Goal: Information Seeking & Learning: Find specific fact

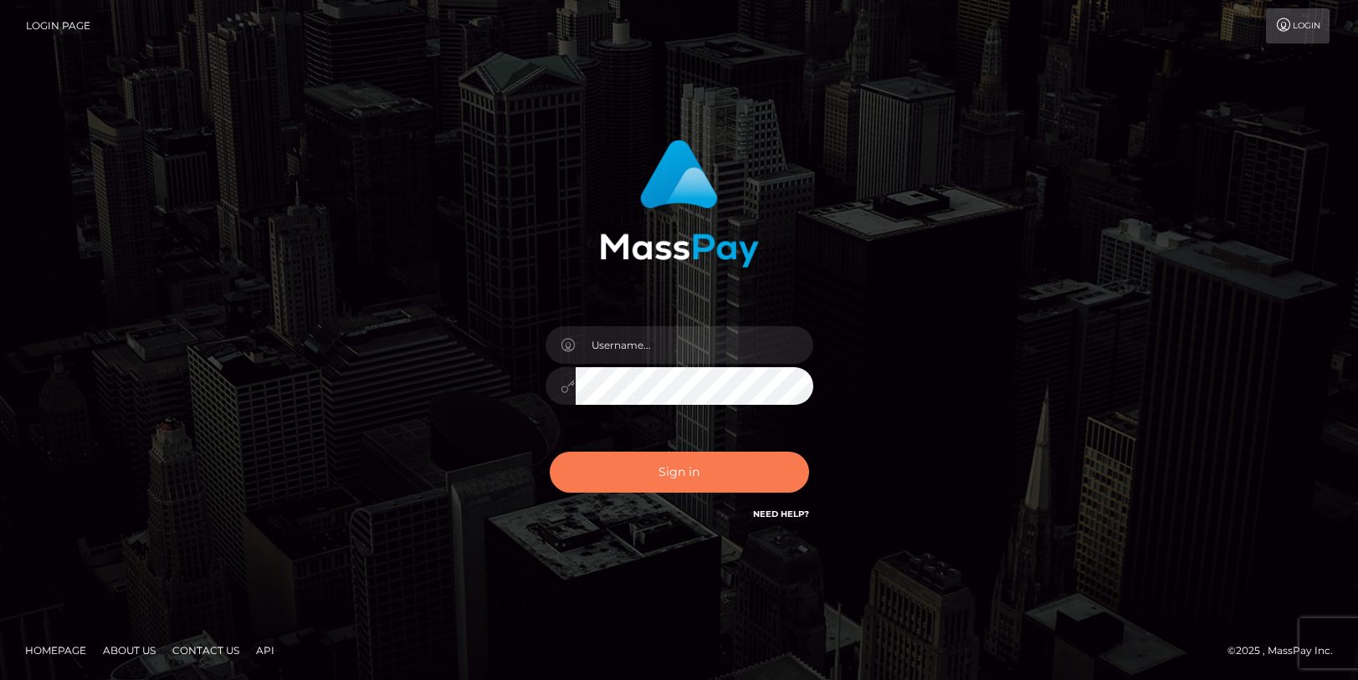
click at [672, 466] on button "Sign in" at bounding box center [679, 472] width 259 height 41
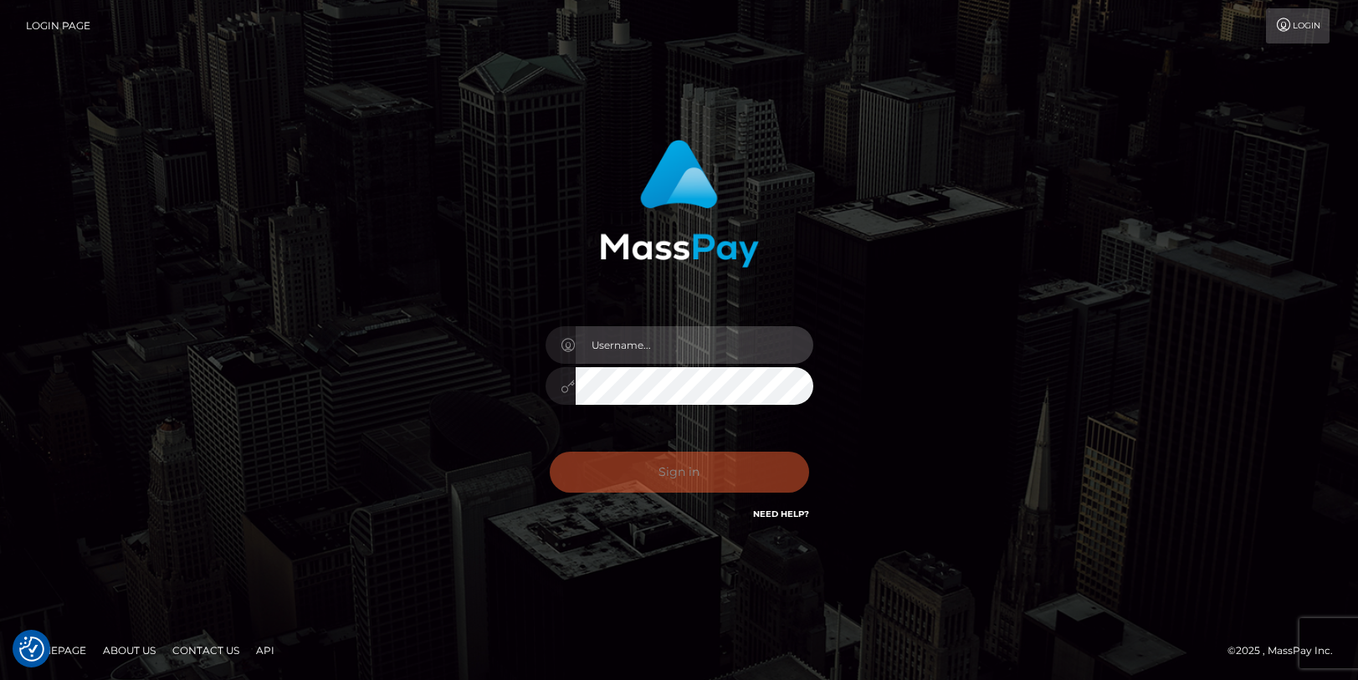
type input "[PERSON_NAME].tilia"
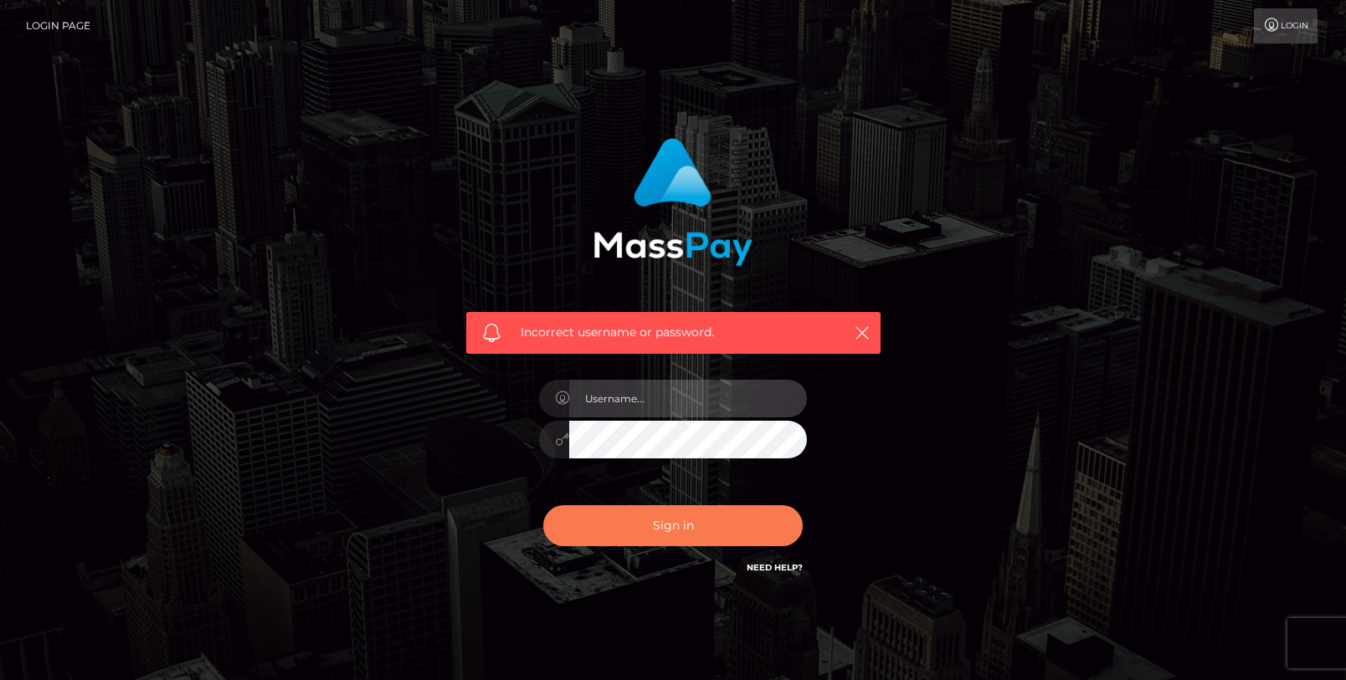
type input "[PERSON_NAME].tilia"
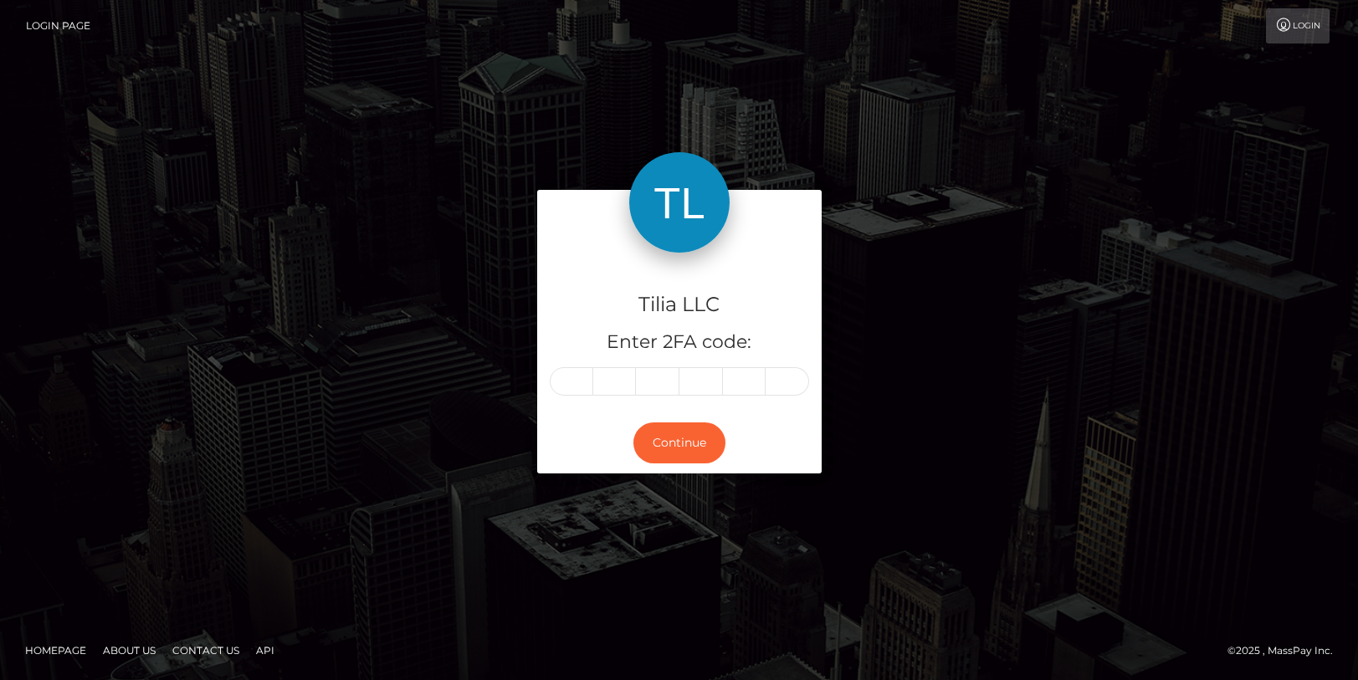
click at [575, 383] on input "text" at bounding box center [572, 381] width 44 height 28
type input "2"
type input "8"
type input "9"
type input "4"
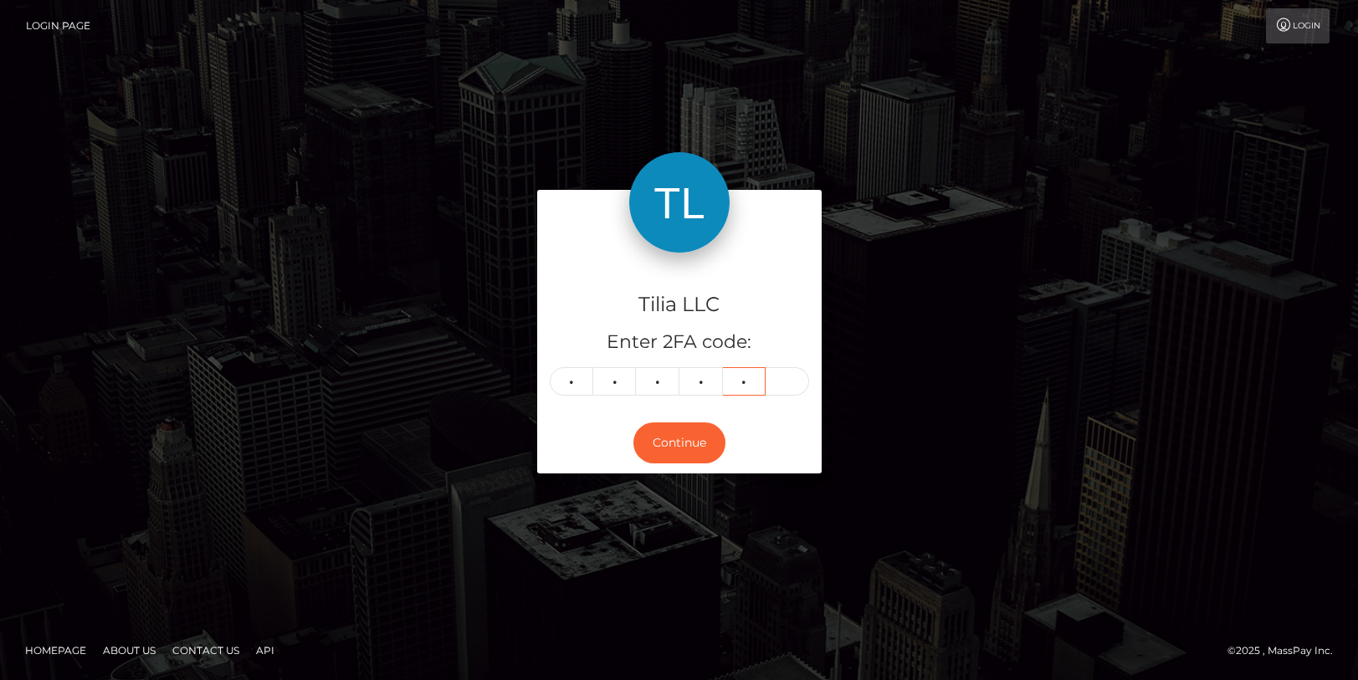
type input "5"
type input "6"
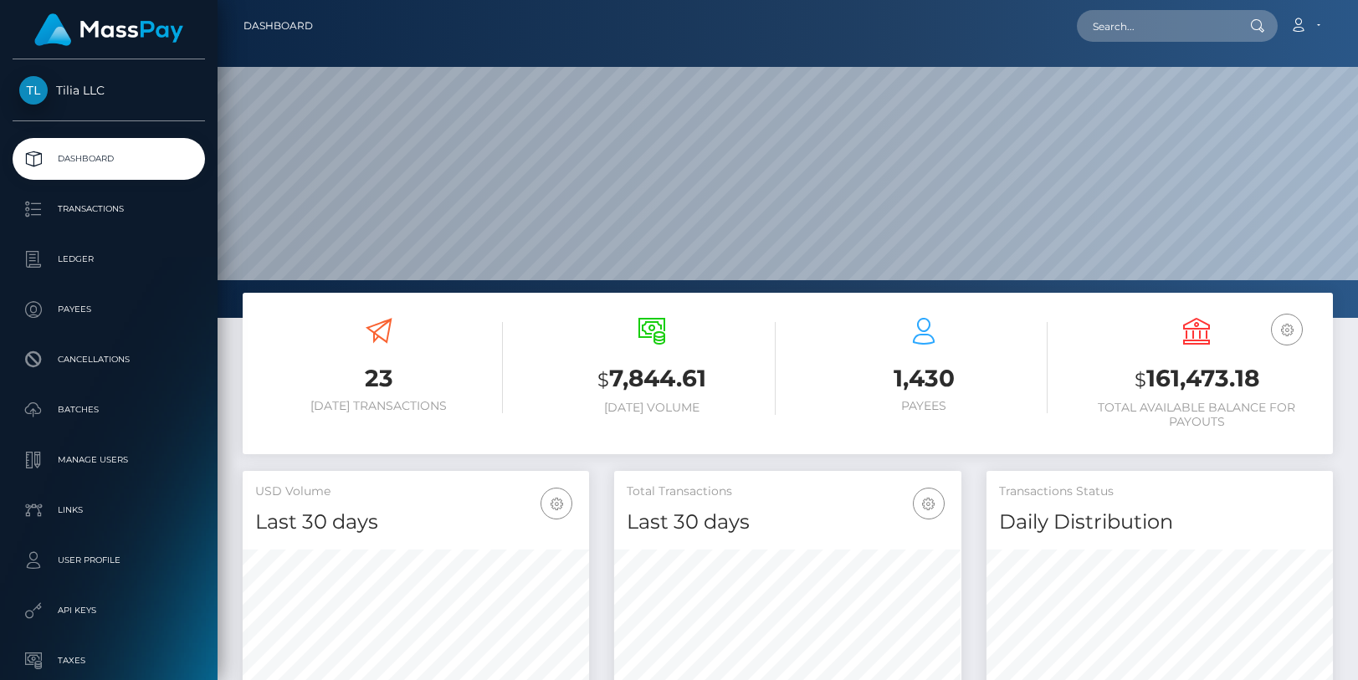
scroll to position [297, 347]
click at [1128, 23] on input "text" at bounding box center [1155, 26] width 157 height 32
paste input "46012e6f-0b9c-4fac-b84b-fdafda52ac1"
click at [1128, 23] on input "46012e6f-0b9c-4fac-b84b-fdafda52ac1" at bounding box center [1155, 26] width 157 height 32
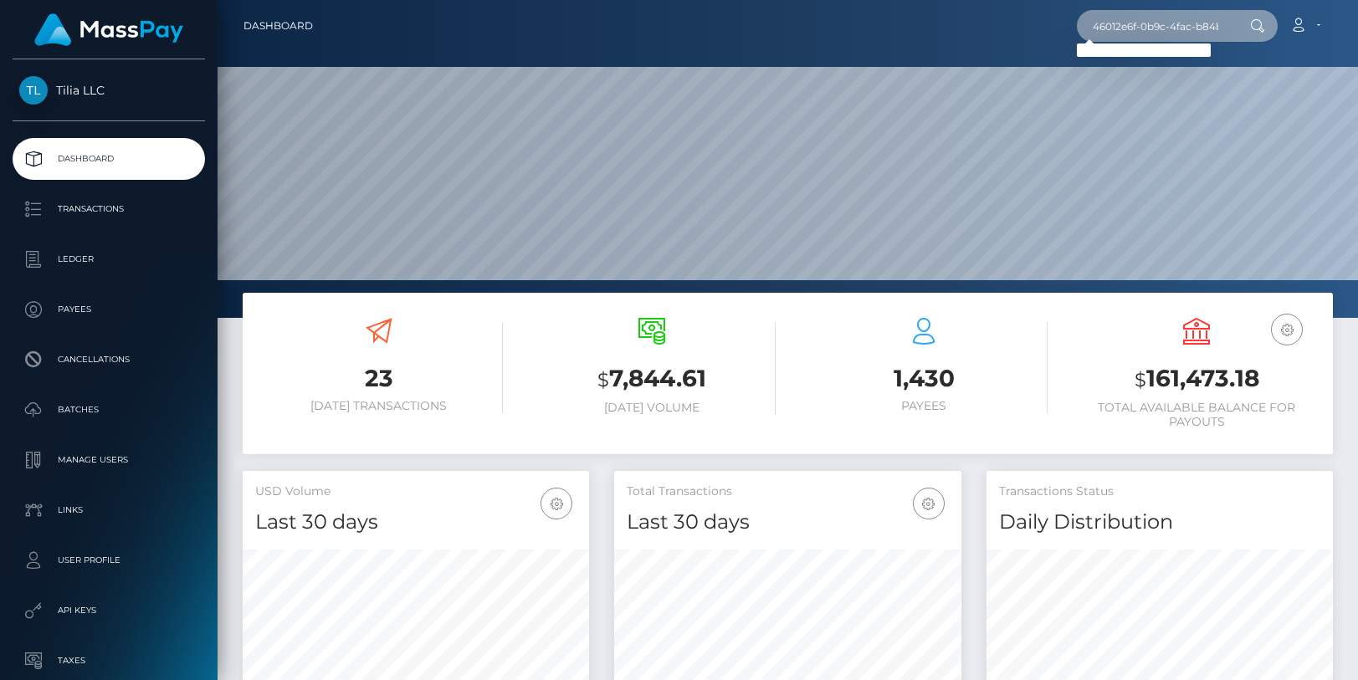
click at [1128, 23] on input "46012e6f-0b9c-4fac-b84b-fdafda52ac1" at bounding box center [1155, 26] width 157 height 32
paste input "KC Kathya Caso"
drag, startPoint x: 1116, startPoint y: 29, endPoint x: 1128, endPoint y: 26, distance: 12.2
click at [1117, 29] on input "KC Kathya Caso" at bounding box center [1155, 26] width 157 height 32
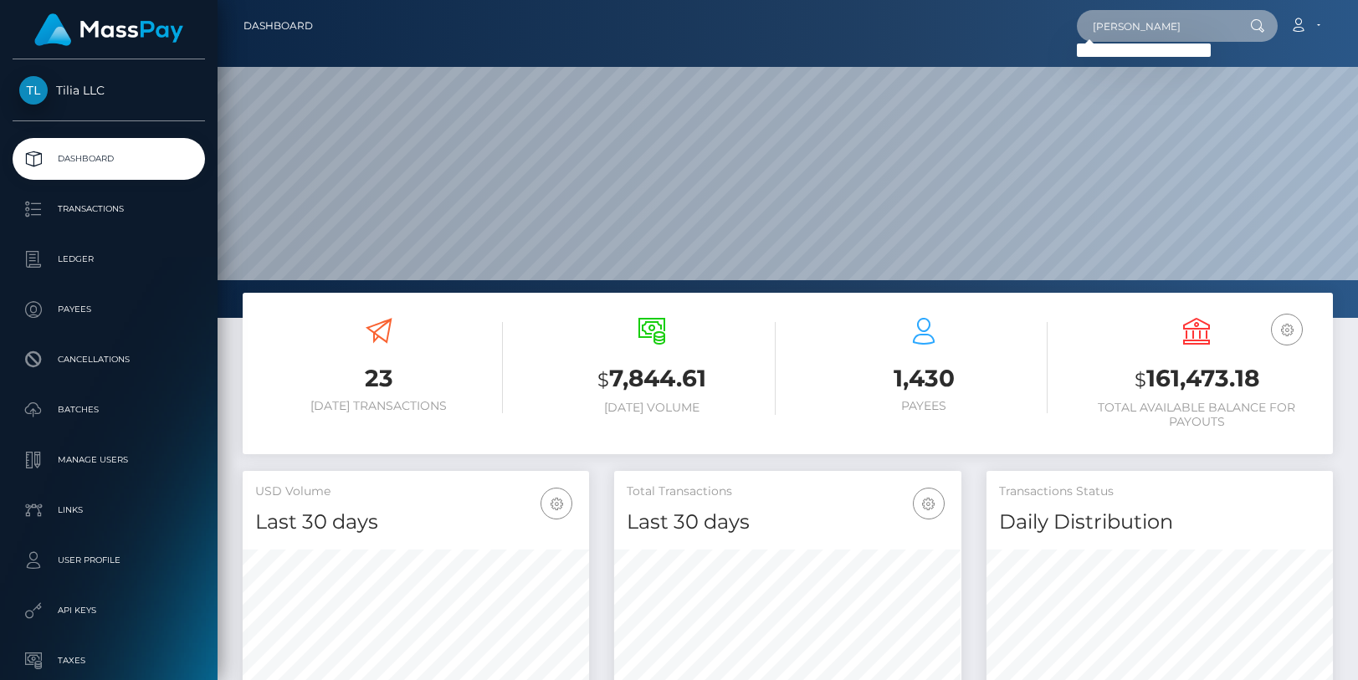
type input "Kathya Caso"
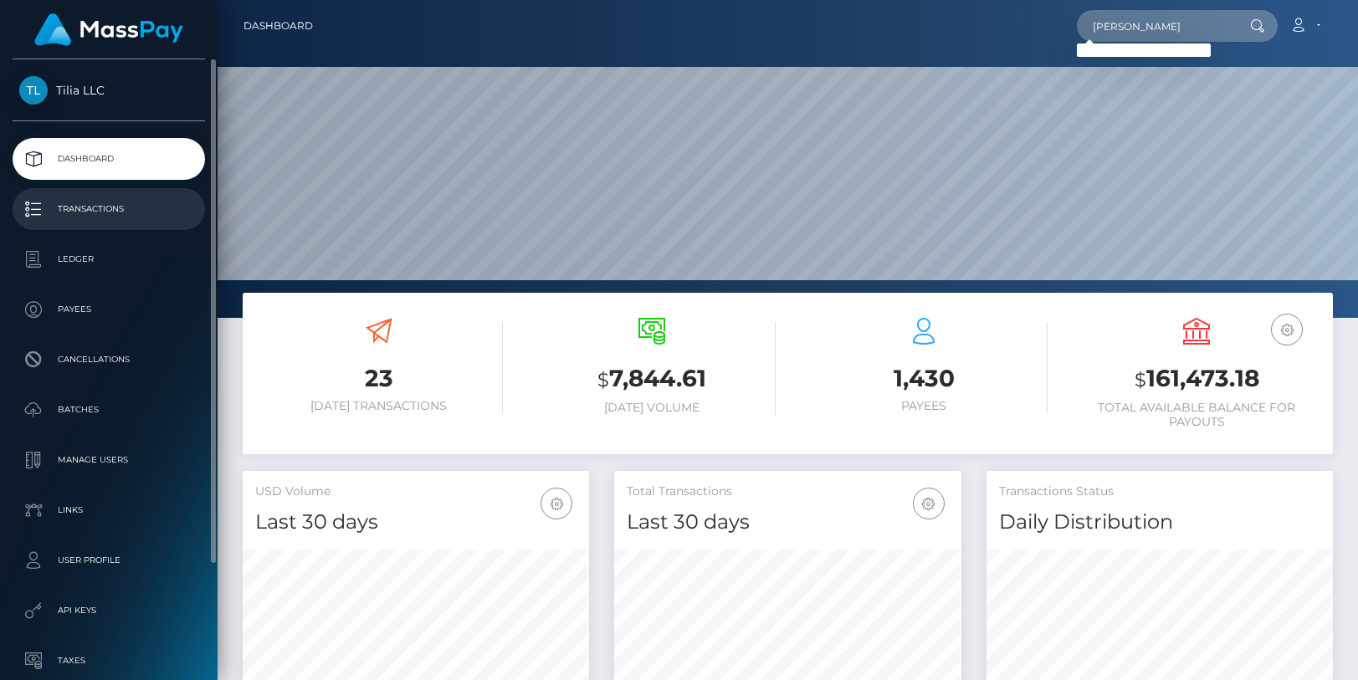
click at [88, 209] on p "Transactions" at bounding box center [108, 209] width 179 height 25
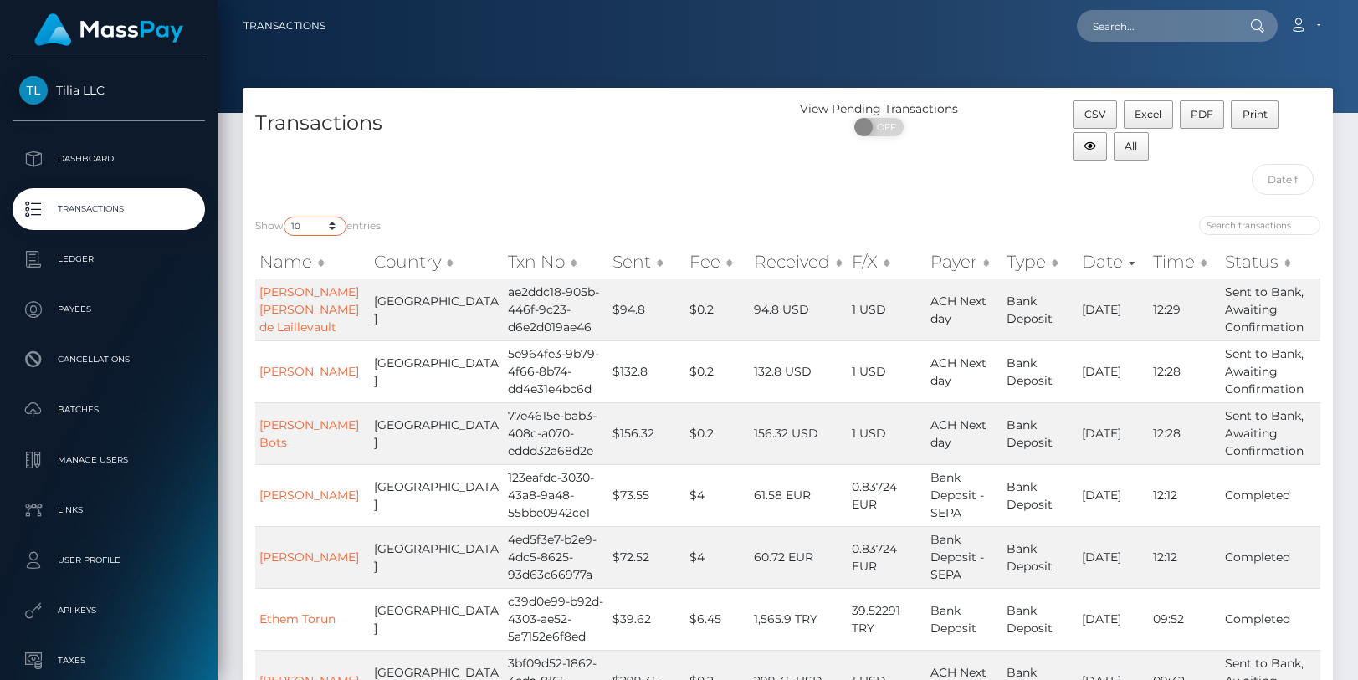
drag, startPoint x: 324, startPoint y: 222, endPoint x: 320, endPoint y: 232, distance: 10.9
click at [324, 222] on select "10 25 50 100 250 500 1,000 3,500" at bounding box center [315, 226] width 63 height 19
select select "250"
click at [285, 217] on select "10 25 50 100 250 500 1,000 3,500" at bounding box center [315, 226] width 63 height 19
click at [1185, 24] on input "text" at bounding box center [1155, 26] width 157 height 32
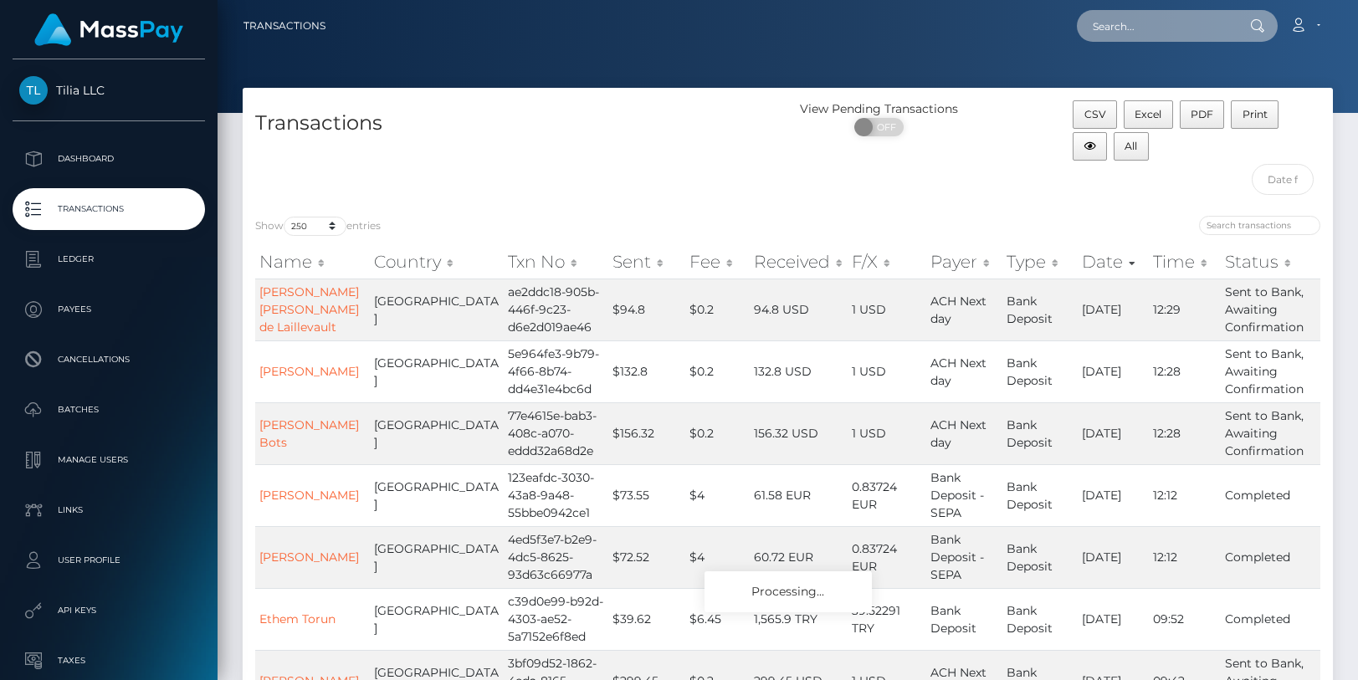
paste input "KC Kathya Caso"
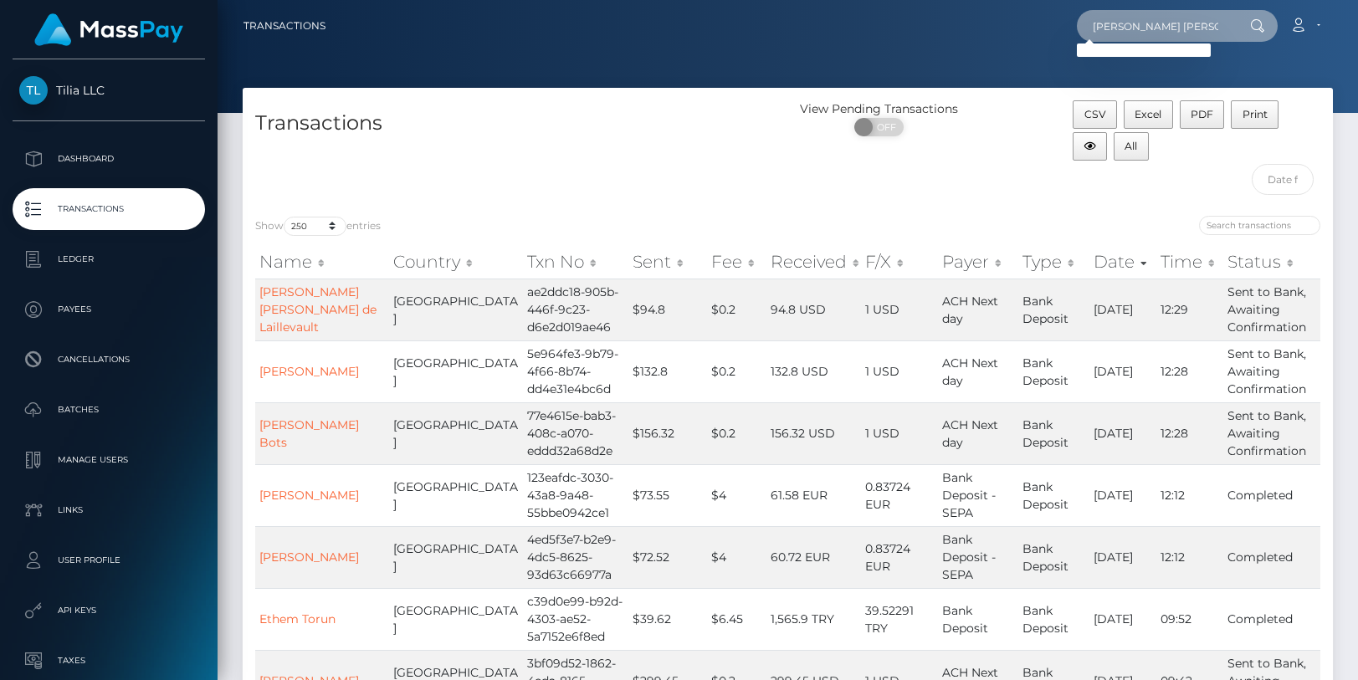
click at [1115, 29] on input "KC Kathya Caso" at bounding box center [1155, 26] width 157 height 32
type input "Kathya Caso"
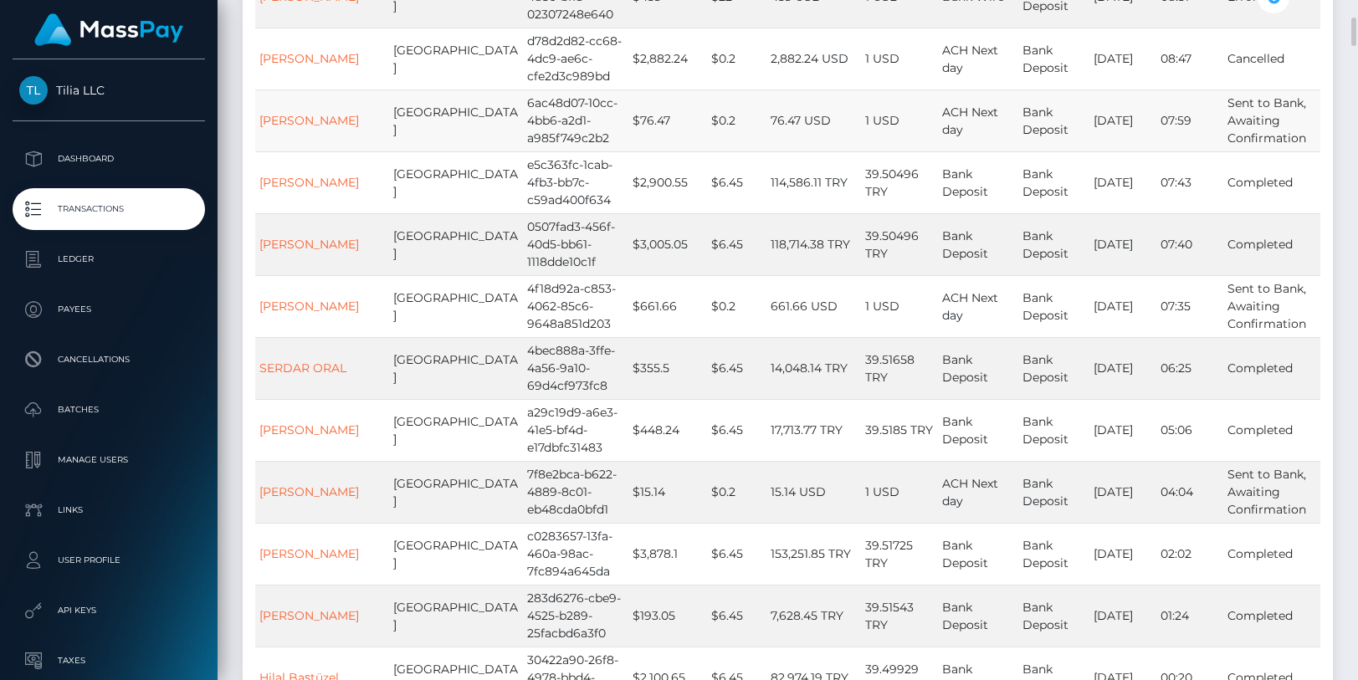
scroll to position [6193, 0]
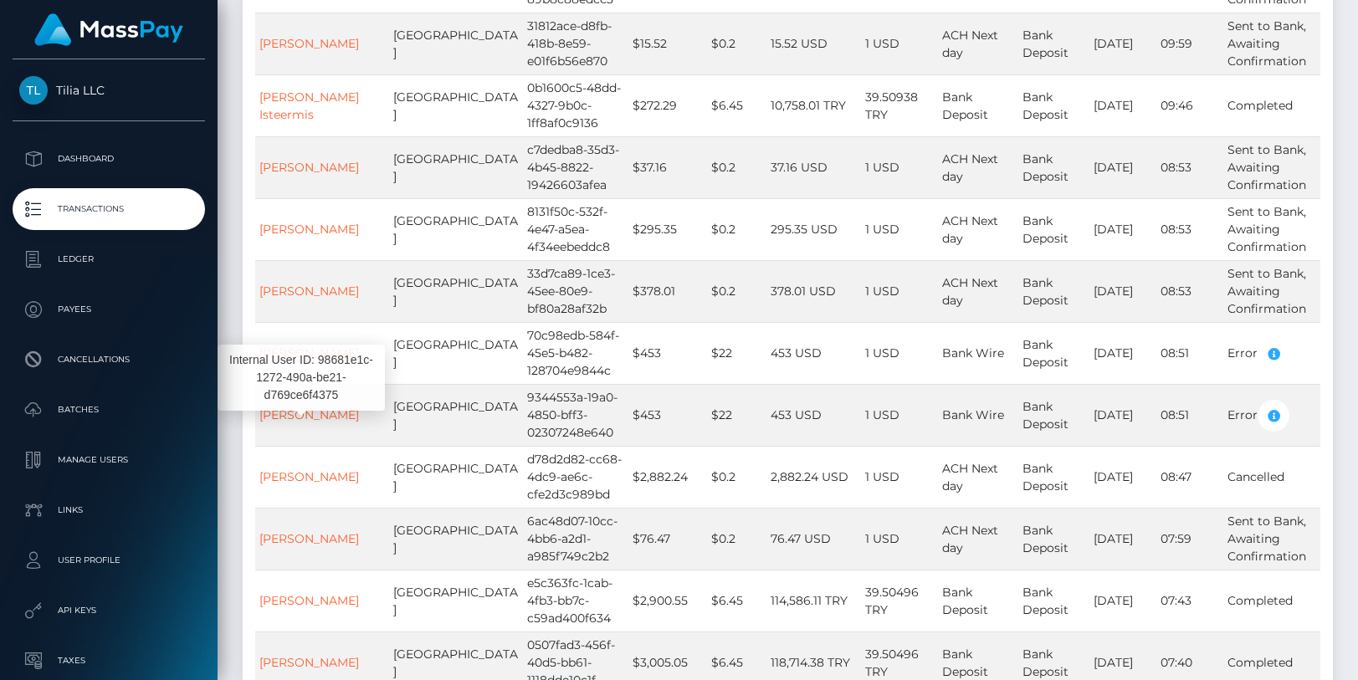
drag, startPoint x: 325, startPoint y: 414, endPoint x: 313, endPoint y: 413, distance: 11.8
click at [312, 412] on div "Internal User ID: 98681e1c-1272-490a-be21-d769ce6f4375" at bounding box center [301, 378] width 167 height 77
click at [1268, 446] on td "Cancelled" at bounding box center [1272, 477] width 97 height 62
click at [1178, 446] on td "08:47" at bounding box center [1191, 477] width 68 height 62
click at [1265, 446] on td "Cancelled" at bounding box center [1272, 477] width 97 height 62
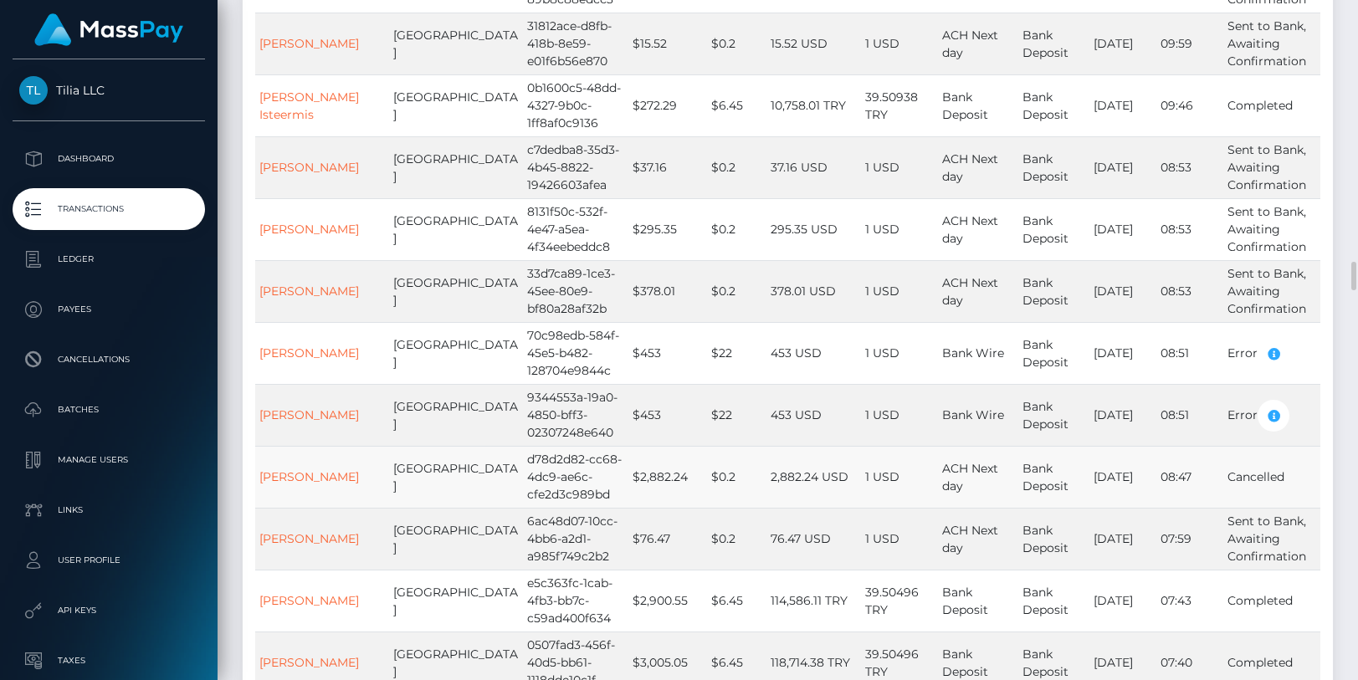
drag, startPoint x: 1265, startPoint y: 403, endPoint x: 886, endPoint y: 416, distance: 378.5
click at [886, 446] on td "1 USD" at bounding box center [899, 477] width 77 height 62
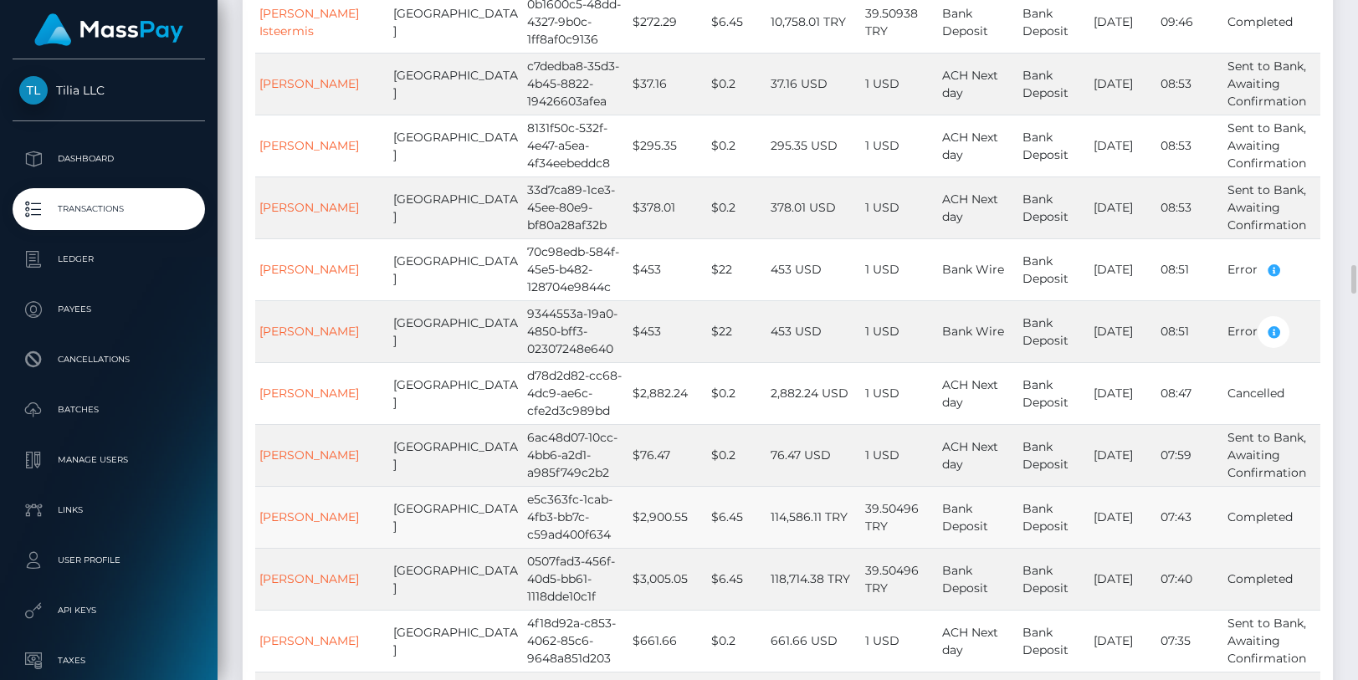
drag, startPoint x: 310, startPoint y: 326, endPoint x: 281, endPoint y: 419, distance: 98.2
click at [281, 486] on td "Ibrahim Taylan Daglik" at bounding box center [322, 517] width 134 height 62
click at [299, 386] on div "Internal User ID: acct_2Ystta6yzRX6xIuyOfcWz5UubGG" at bounding box center [306, 356] width 167 height 66
click at [523, 424] on td "6ac48d07-10cc-4bb6-a2d1-a985f749c2b2" at bounding box center [575, 455] width 105 height 62
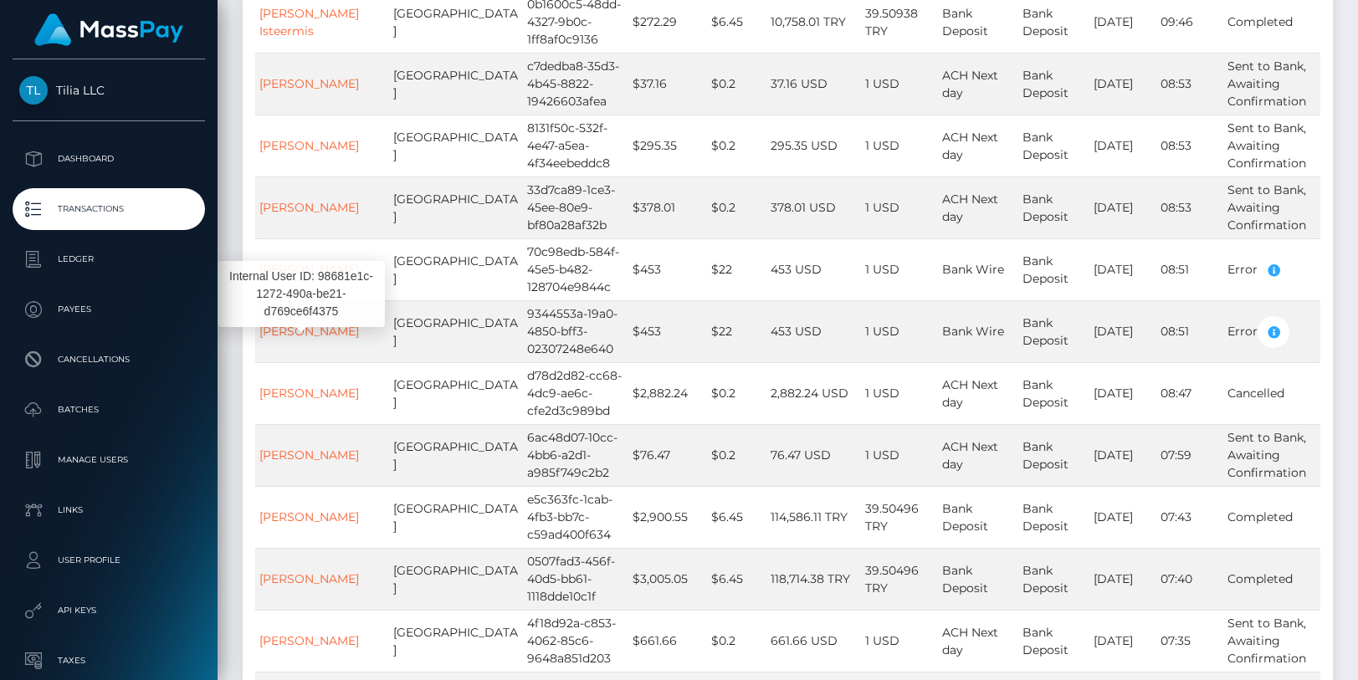
click at [334, 325] on body "Tilia LLC Dashboard Transactions Ledger Payees" at bounding box center [679, 340] width 1358 height 680
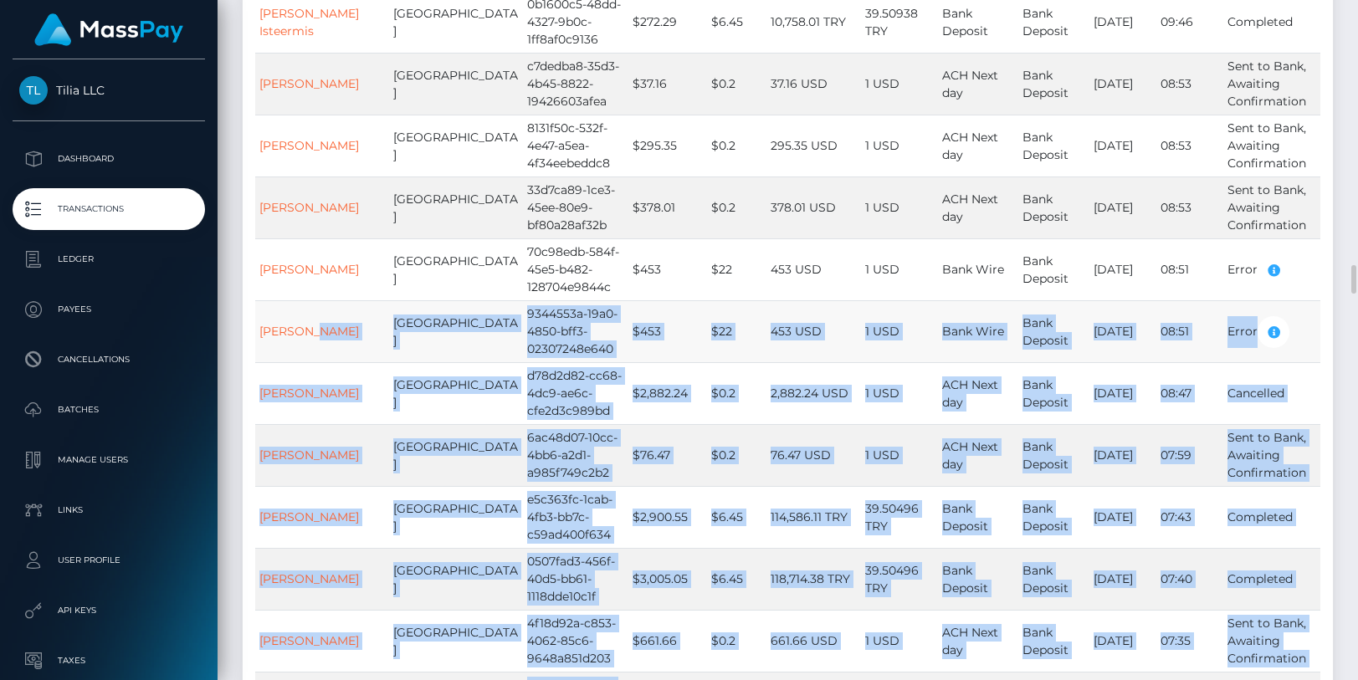
drag, startPoint x: 341, startPoint y: 310, endPoint x: 307, endPoint y: 289, distance: 40.2
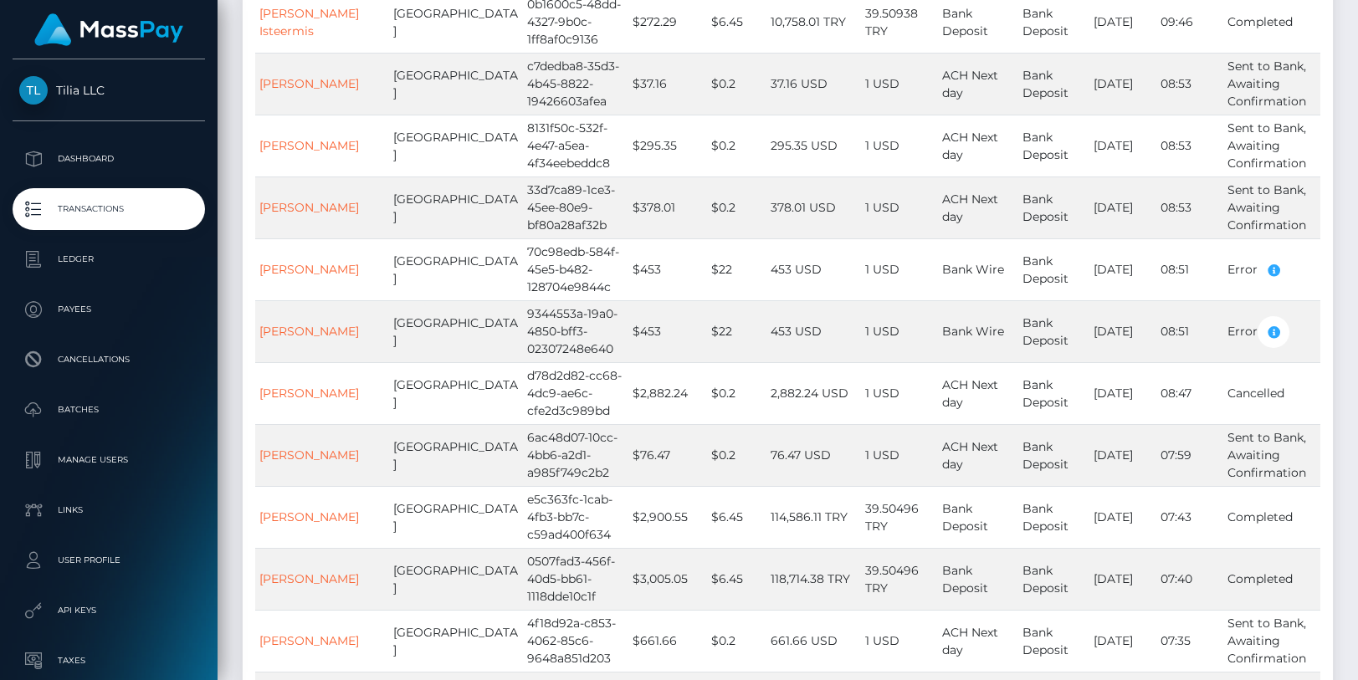
click at [322, 324] on div "Internal User ID: 98681e1c-1272-490a-be21-d769ce6f4375" at bounding box center [301, 294] width 167 height 66
click at [352, 362] on td "KATHYA CASO" at bounding box center [322, 393] width 134 height 62
click at [271, 362] on td "KATHYA CASO" at bounding box center [322, 393] width 134 height 62
click at [327, 325] on div "Internal User ID: 98681e1c-1272-490a-be21-d769ce6f4375" at bounding box center [301, 294] width 167 height 66
click at [340, 322] on div "Internal User ID: 98681e1c-1272-490a-be21-d769ce6f4375" at bounding box center [301, 294] width 167 height 66
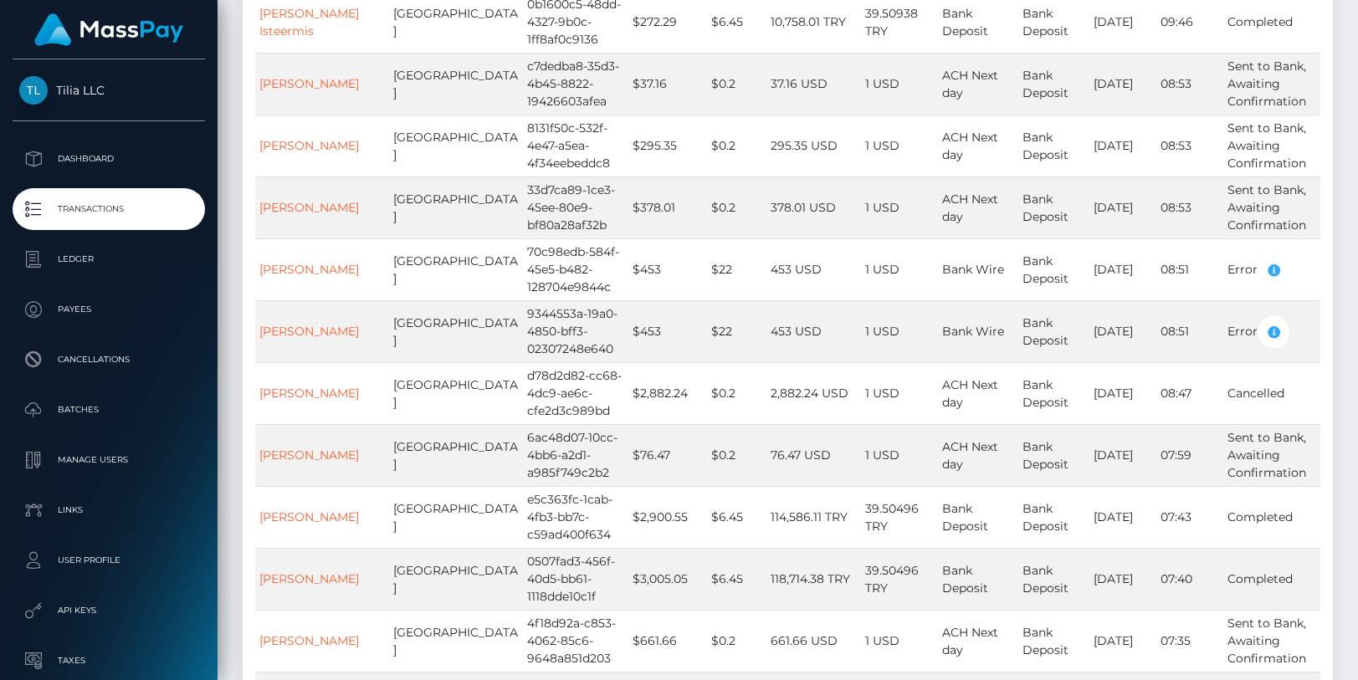
click at [342, 321] on div "Internal User ID: 98681e1c-1272-490a-be21-d769ce6f4375" at bounding box center [301, 294] width 167 height 66
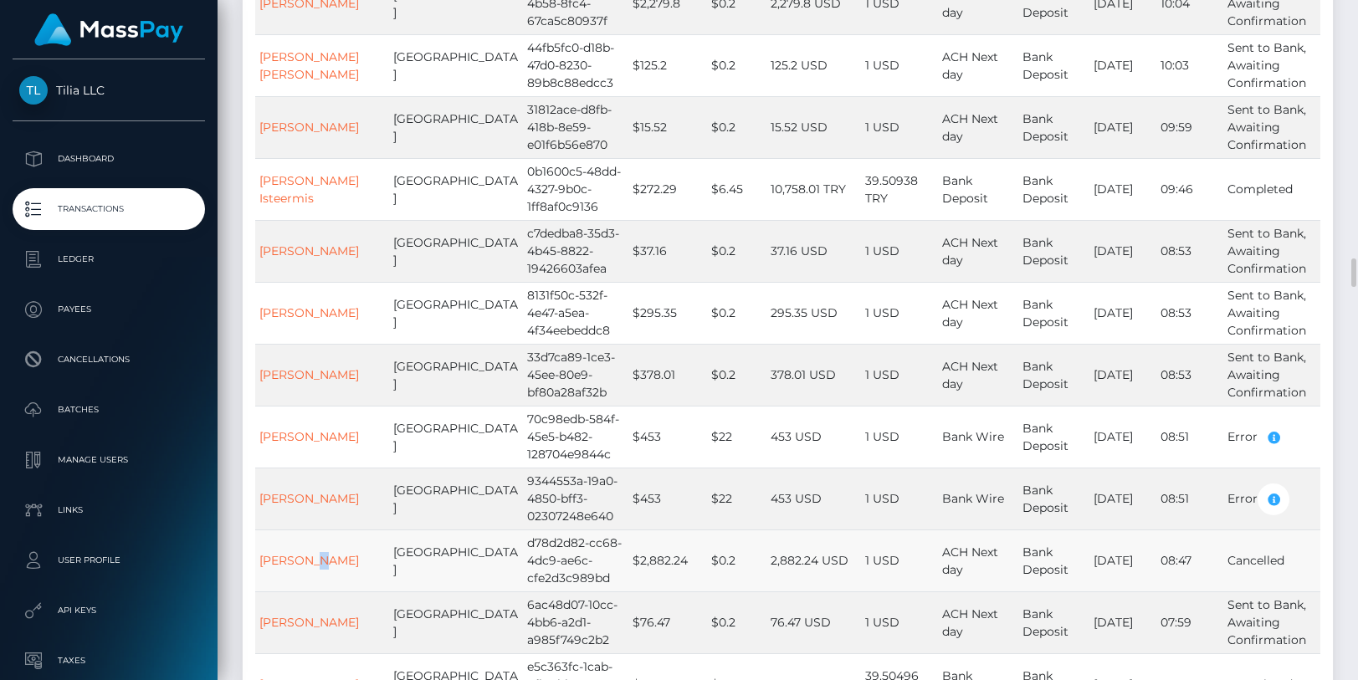
click at [313, 530] on td "KATHYA CASO" at bounding box center [322, 561] width 134 height 62
drag, startPoint x: 291, startPoint y: 486, endPoint x: 281, endPoint y: 485, distance: 10.1
drag, startPoint x: 279, startPoint y: 485, endPoint x: 265, endPoint y: 483, distance: 13.5
drag, startPoint x: 305, startPoint y: 495, endPoint x: 320, endPoint y: 503, distance: 16.8
click at [321, 530] on td "KATHYA CASO" at bounding box center [322, 561] width 134 height 62
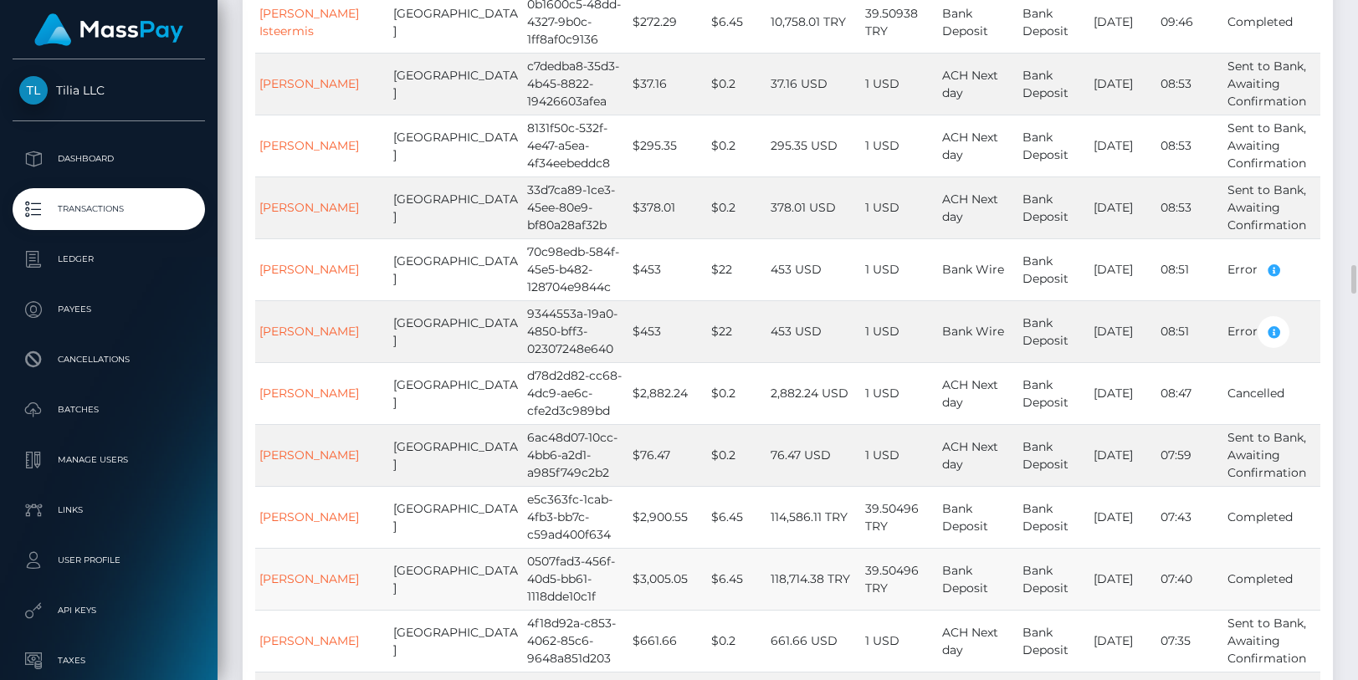
scroll to position [6193, 0]
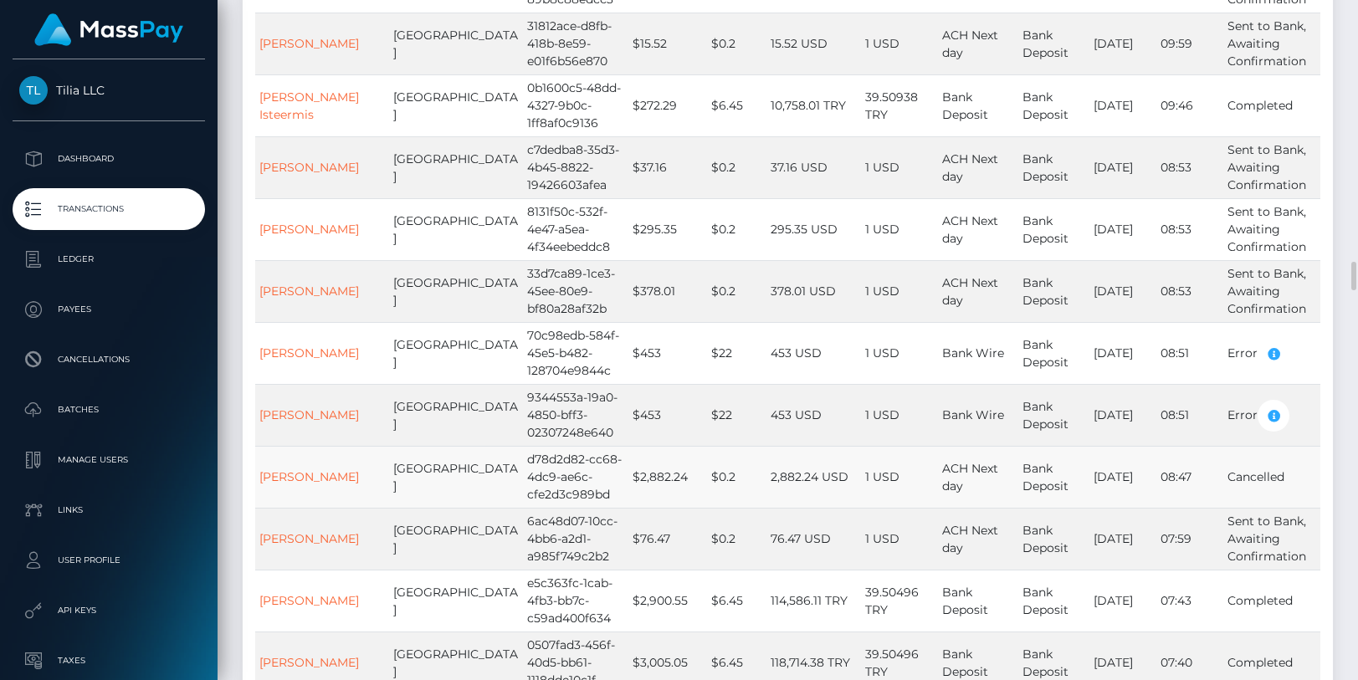
click at [330, 446] on td "KATHYA CASO" at bounding box center [322, 477] width 134 height 62
click at [333, 406] on div "Internal User ID: 98681e1c-1272-490a-be21-d769ce6f4375" at bounding box center [301, 378] width 167 height 66
click at [335, 446] on td "KATHYA CASO" at bounding box center [322, 477] width 134 height 62
click at [332, 446] on td "KATHYA CASO" at bounding box center [322, 477] width 134 height 62
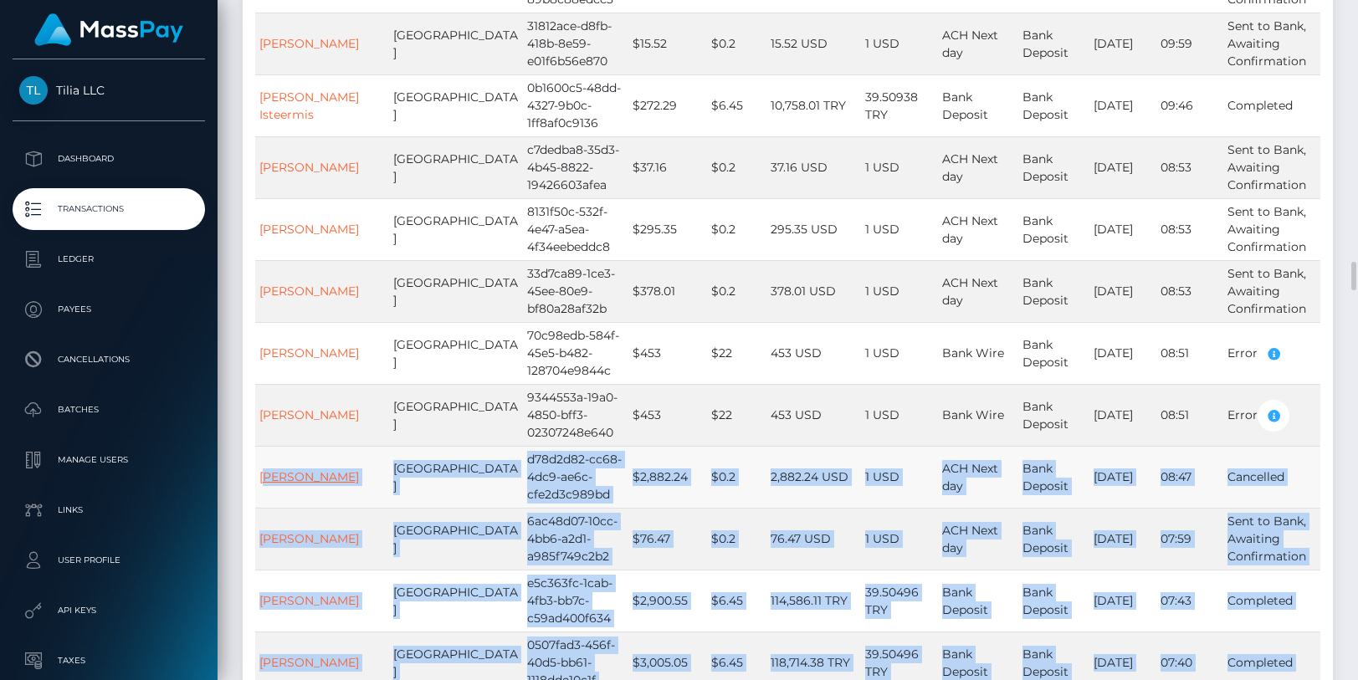
click at [294, 412] on body "Tilia LLC Dashboard Transactions Ledger Payees" at bounding box center [679, 340] width 1358 height 680
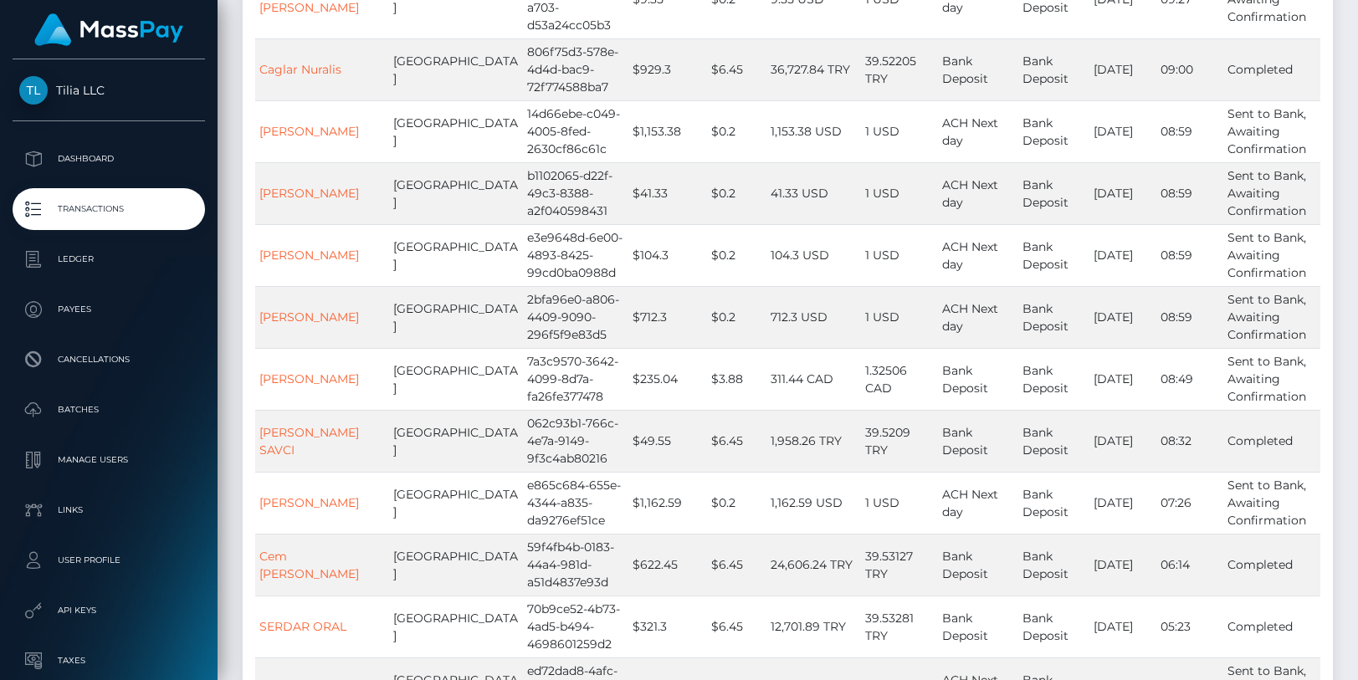
scroll to position [0, 0]
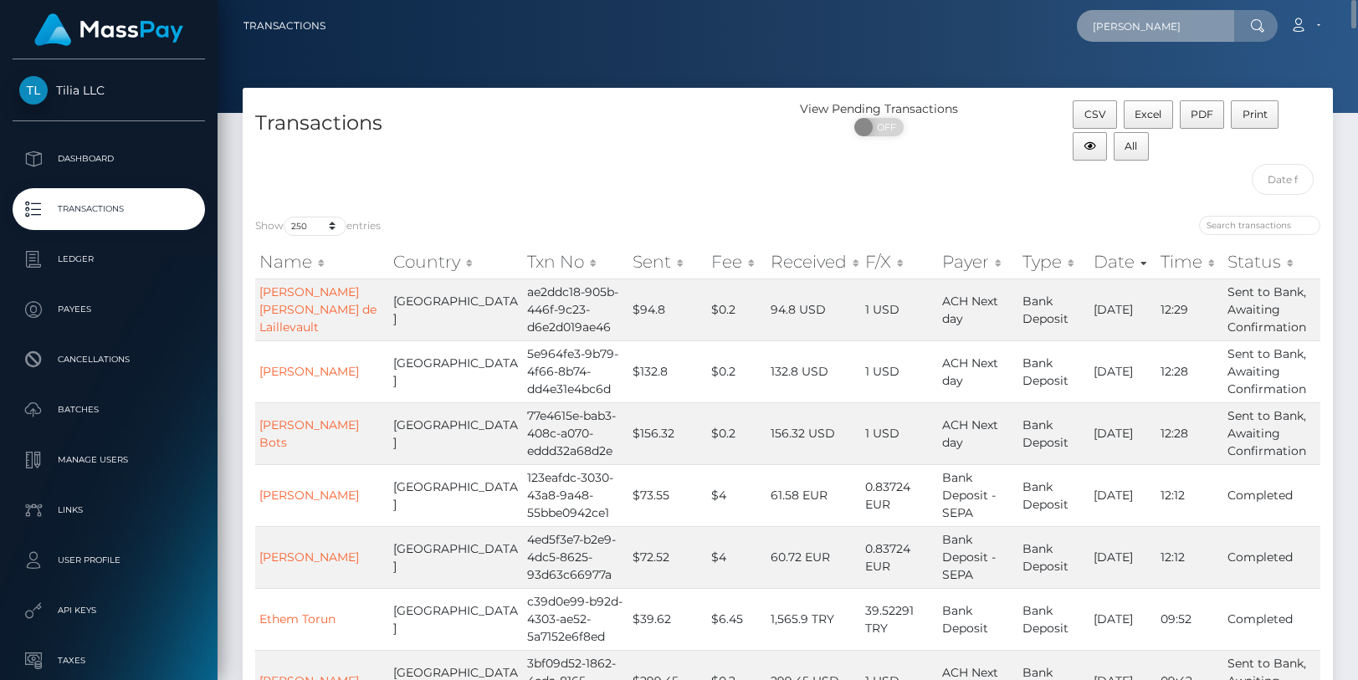
click at [1166, 23] on input "Kathya Caso" at bounding box center [1155, 26] width 157 height 32
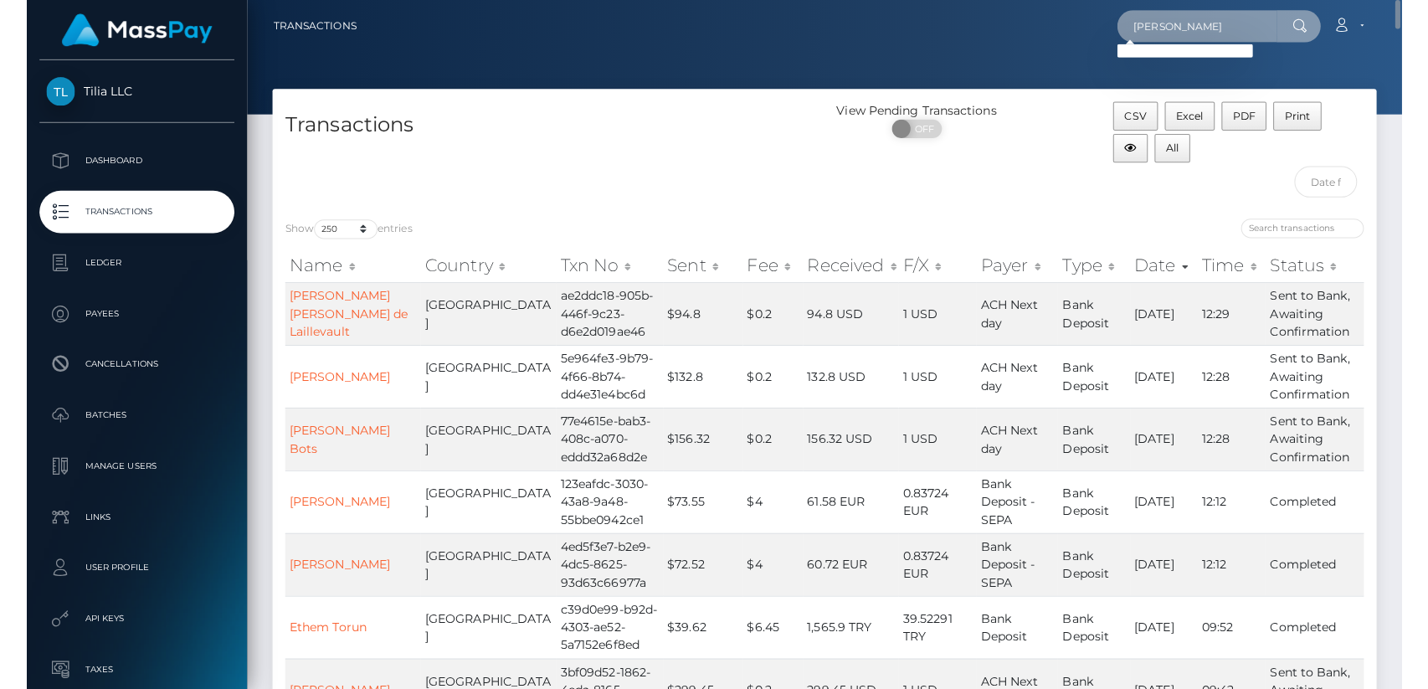
scroll to position [586, 0]
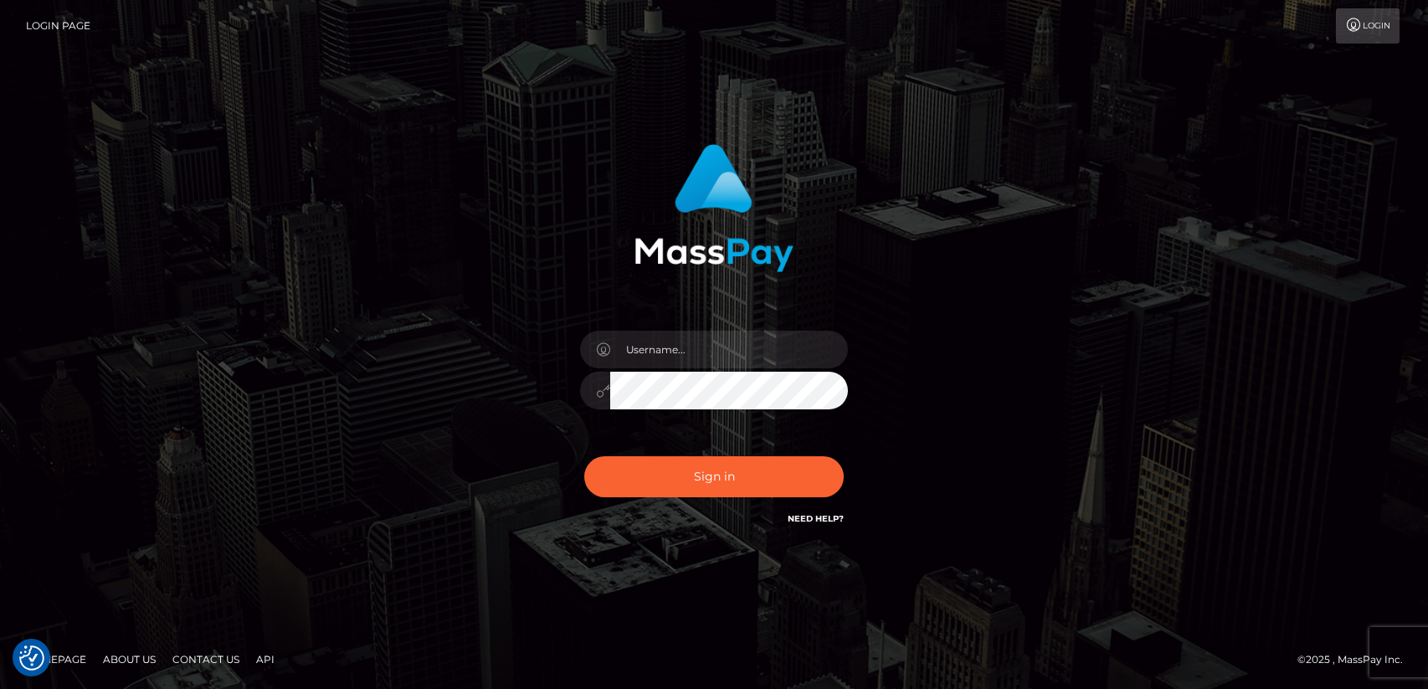
type input "[PERSON_NAME].tilia"
